Goal: Navigation & Orientation: Go to known website

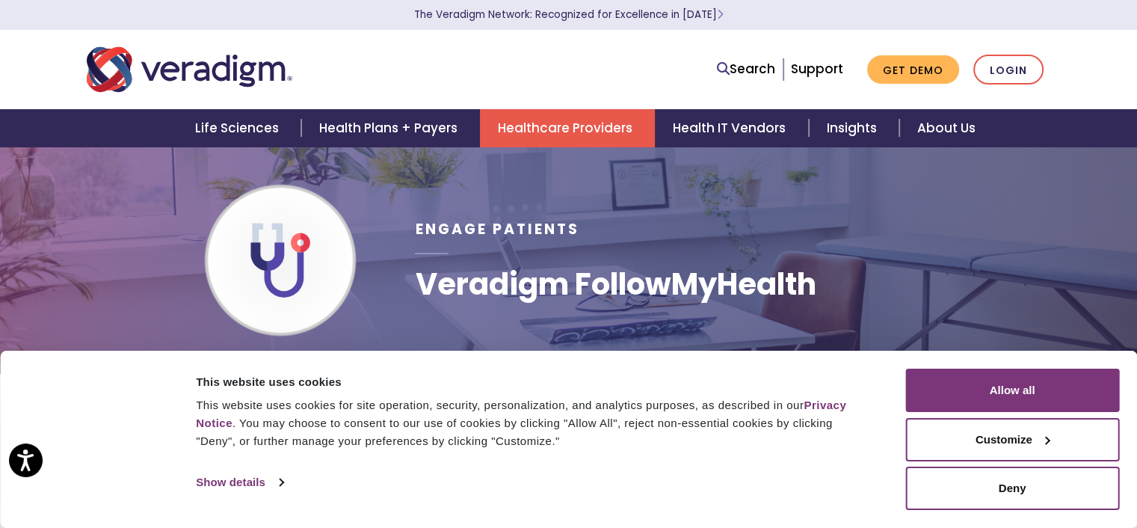
drag, startPoint x: 1092, startPoint y: 32, endPoint x: 1082, endPoint y: 49, distance: 19.7
click at [1091, 34] on nav "Search Support Get Demo Login" at bounding box center [568, 69] width 1137 height 79
click at [1031, 52] on div "Search Support Get Demo Login" at bounding box center [568, 69] width 987 height 49
click at [1016, 67] on link "Login" at bounding box center [1008, 70] width 70 height 31
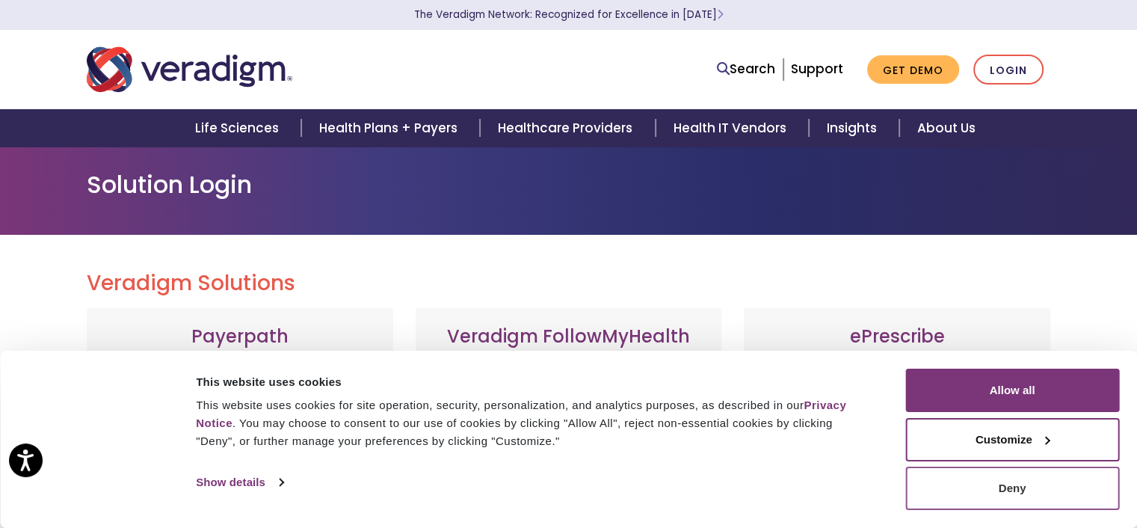
click at [1019, 497] on button "Deny" at bounding box center [1012, 487] width 214 height 43
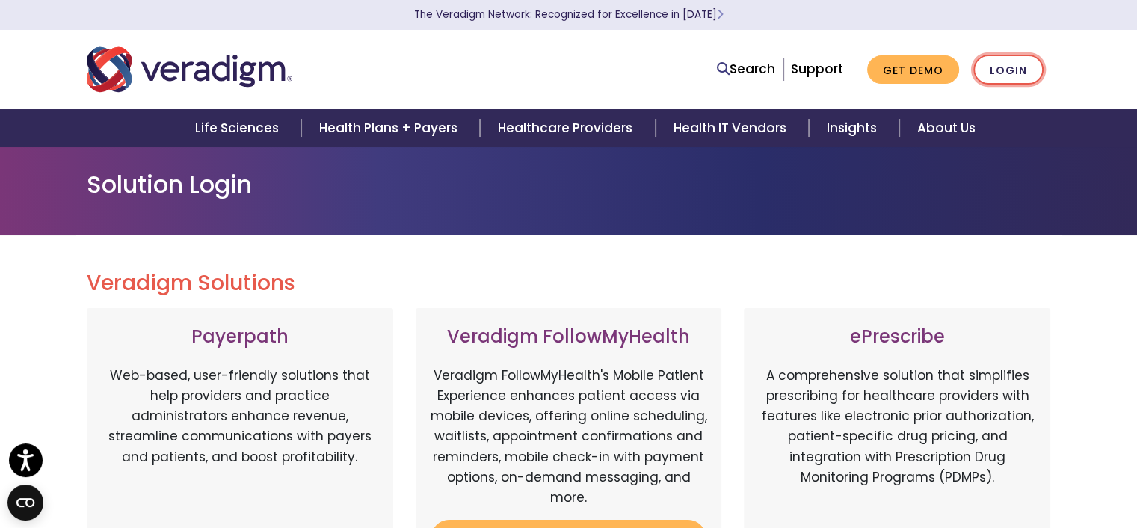
click at [1021, 71] on link "Login" at bounding box center [1008, 70] width 70 height 31
